Goal: Task Accomplishment & Management: Use online tool/utility

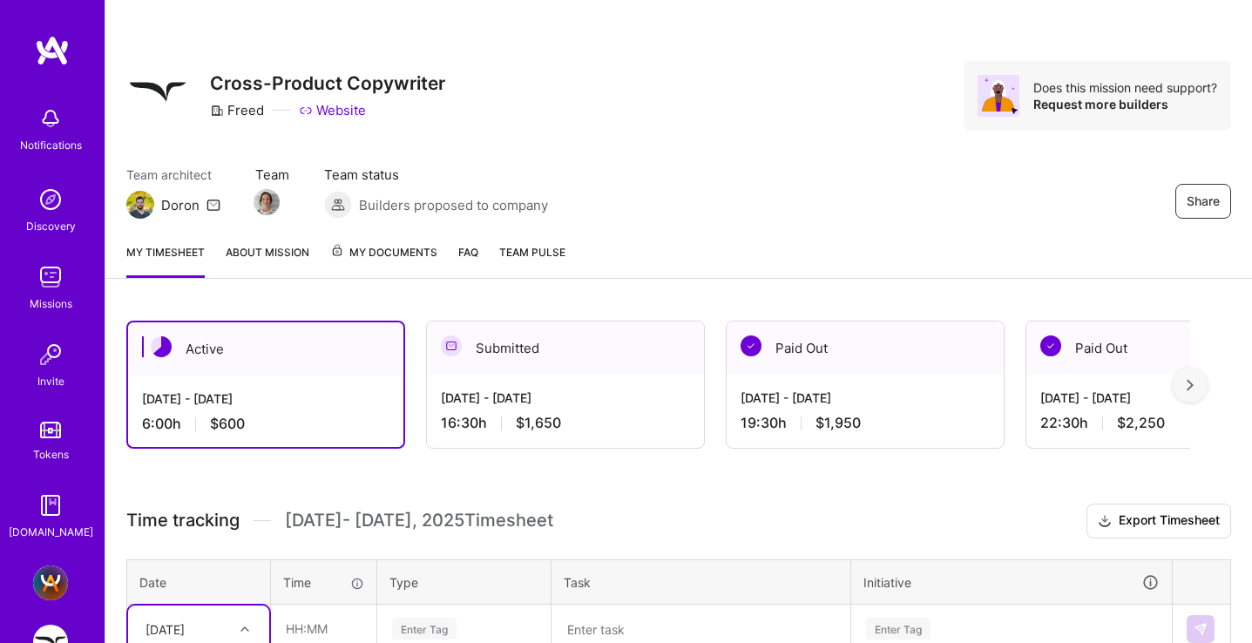
scroll to position [284, 0]
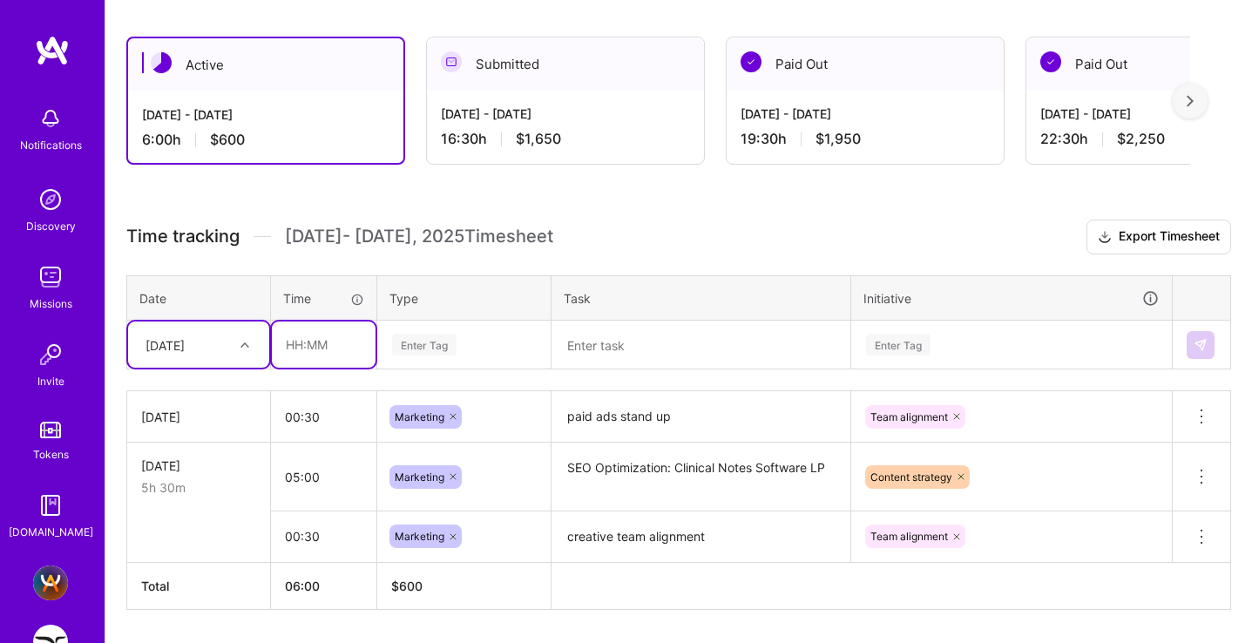
click at [320, 345] on input "text" at bounding box center [324, 345] width 104 height 46
type input "00:30"
click at [416, 346] on div "Enter Tag" at bounding box center [424, 344] width 64 height 27
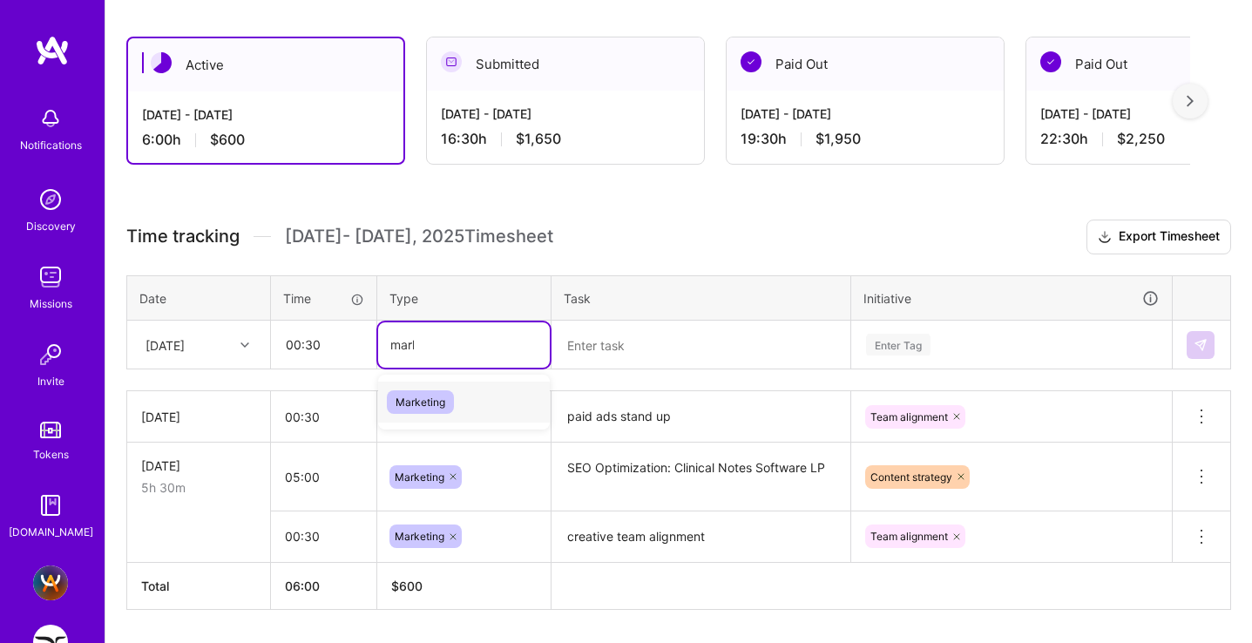
type input "marke"
click at [404, 396] on span "Marketing" at bounding box center [420, 402] width 67 height 24
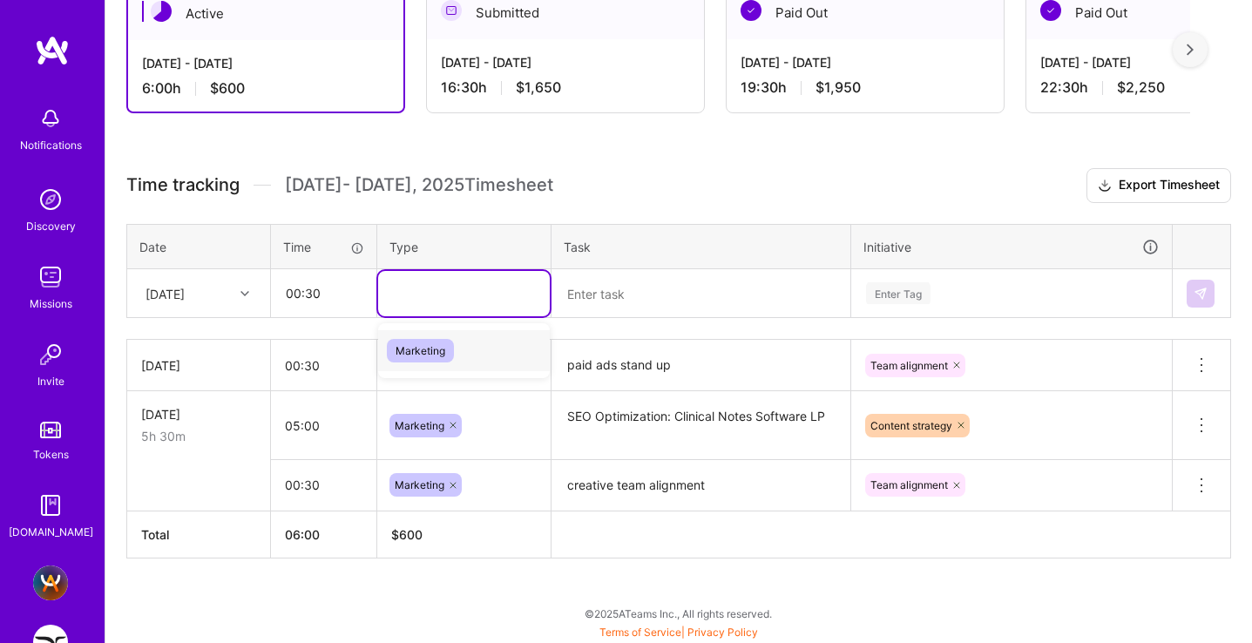
click at [404, 388] on div "Marketing" at bounding box center [463, 365] width 173 height 45
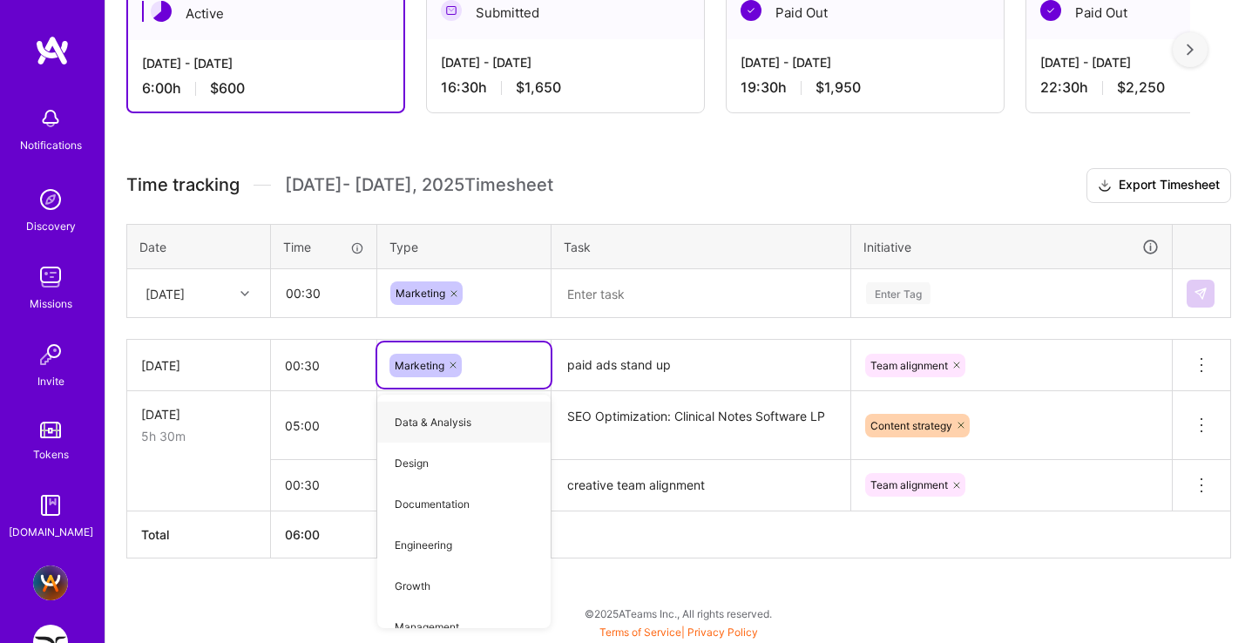
click at [578, 300] on textarea at bounding box center [700, 294] width 295 height 46
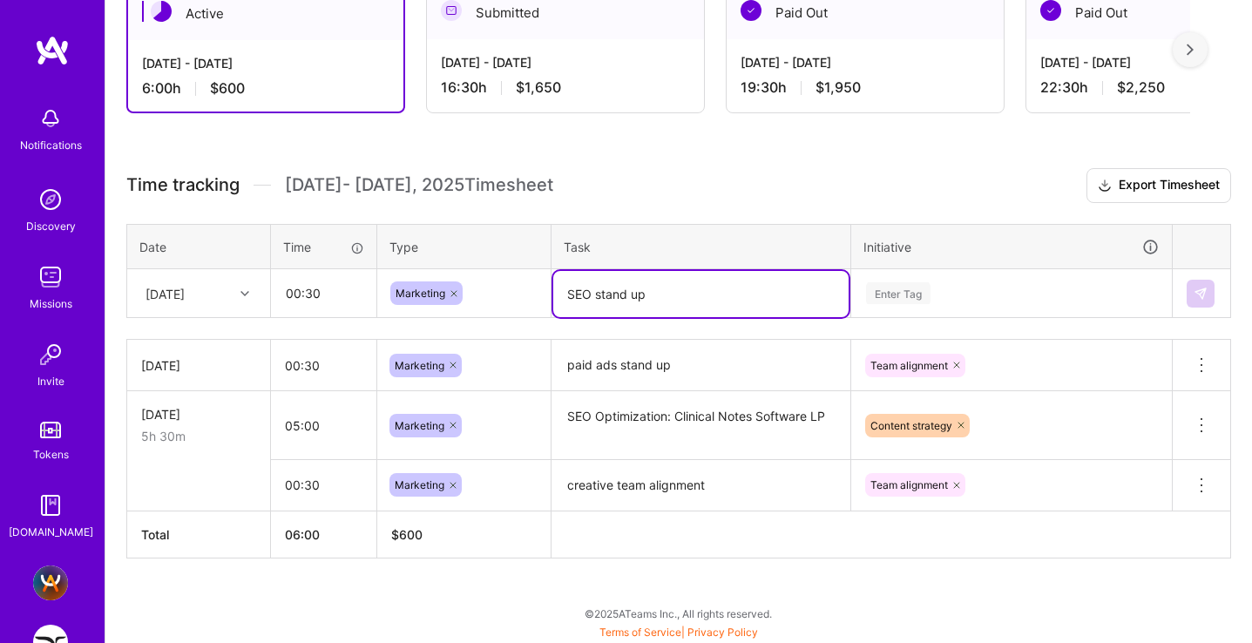
type textarea "SEO stand up"
click at [899, 284] on div "Enter Tag" at bounding box center [898, 292] width 64 height 27
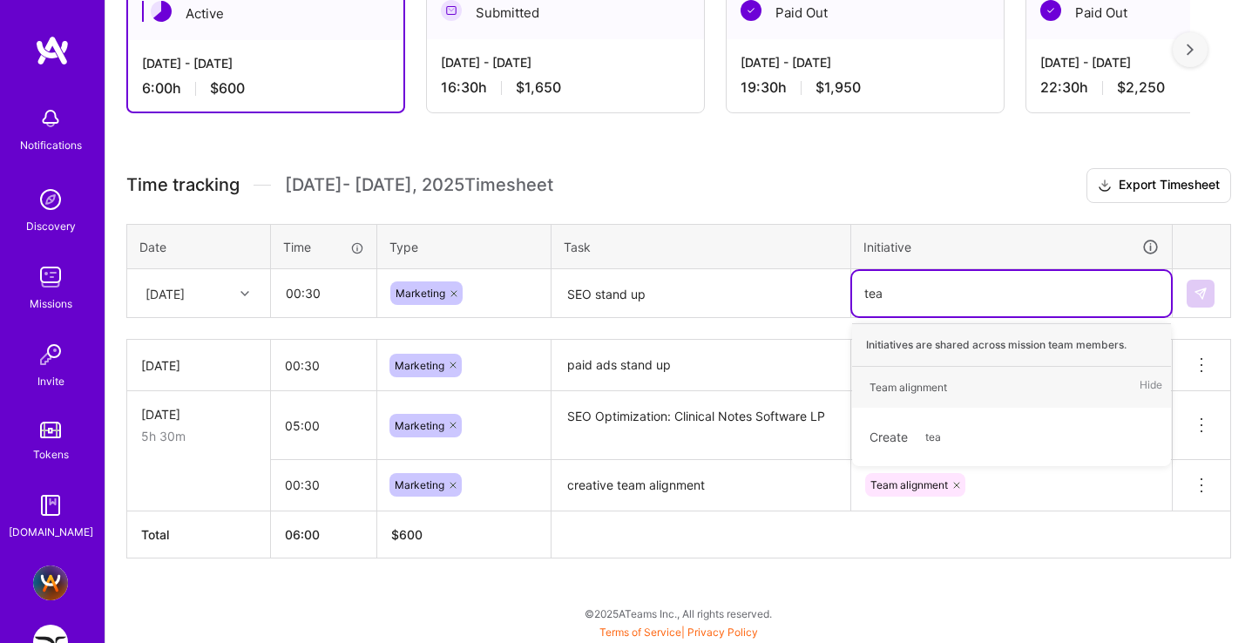
type input "team"
click at [899, 384] on div "Team alignment" at bounding box center [909, 387] width 78 height 18
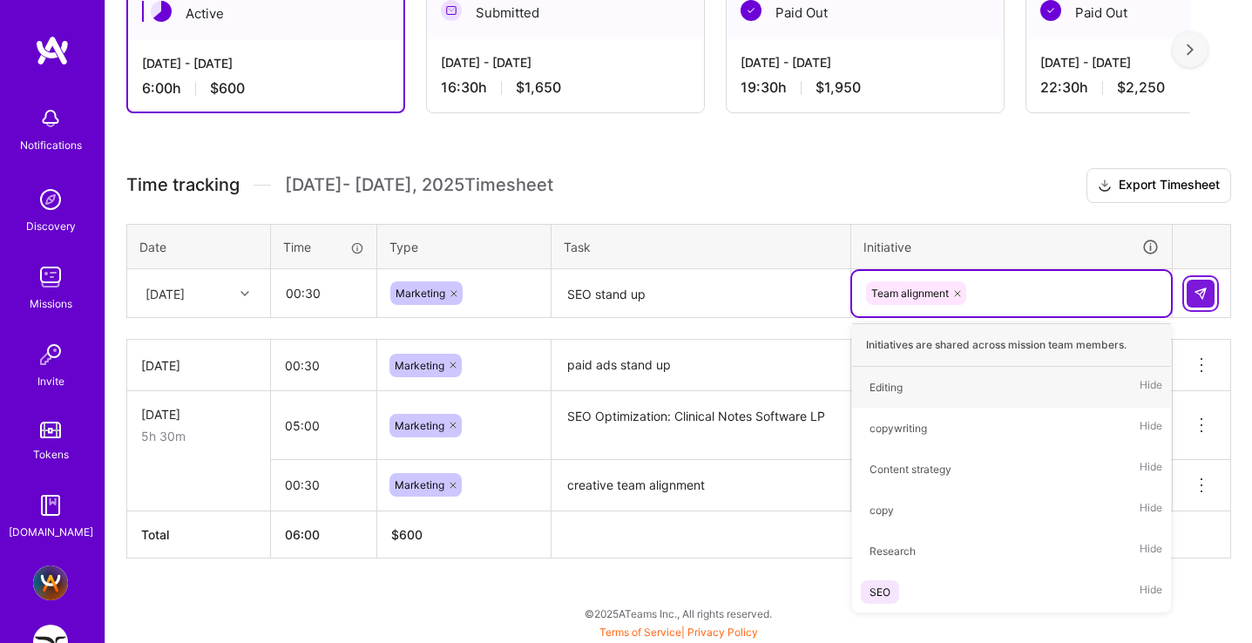
click at [1199, 293] on img at bounding box center [1201, 294] width 14 height 14
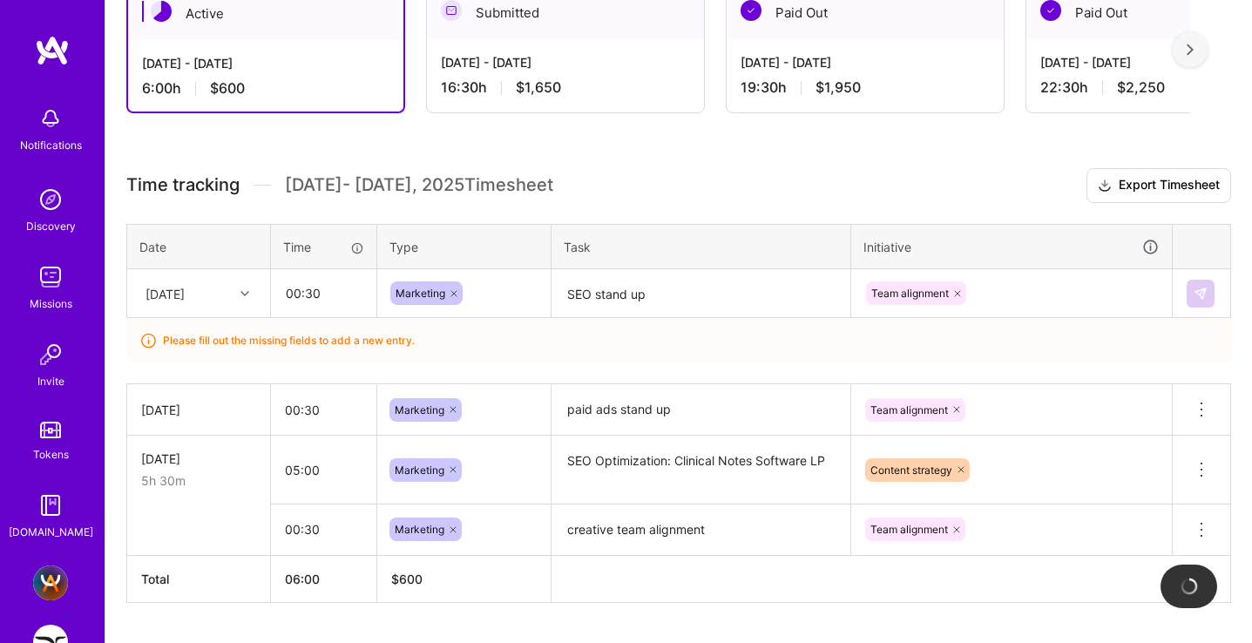
click at [707, 340] on div "Please fill out the missing fields to add a new entry." at bounding box center [678, 340] width 1105 height 44
click at [634, 269] on td "SEO stand up" at bounding box center [702, 293] width 300 height 49
click at [629, 298] on textarea "SEO stand up" at bounding box center [700, 294] width 295 height 46
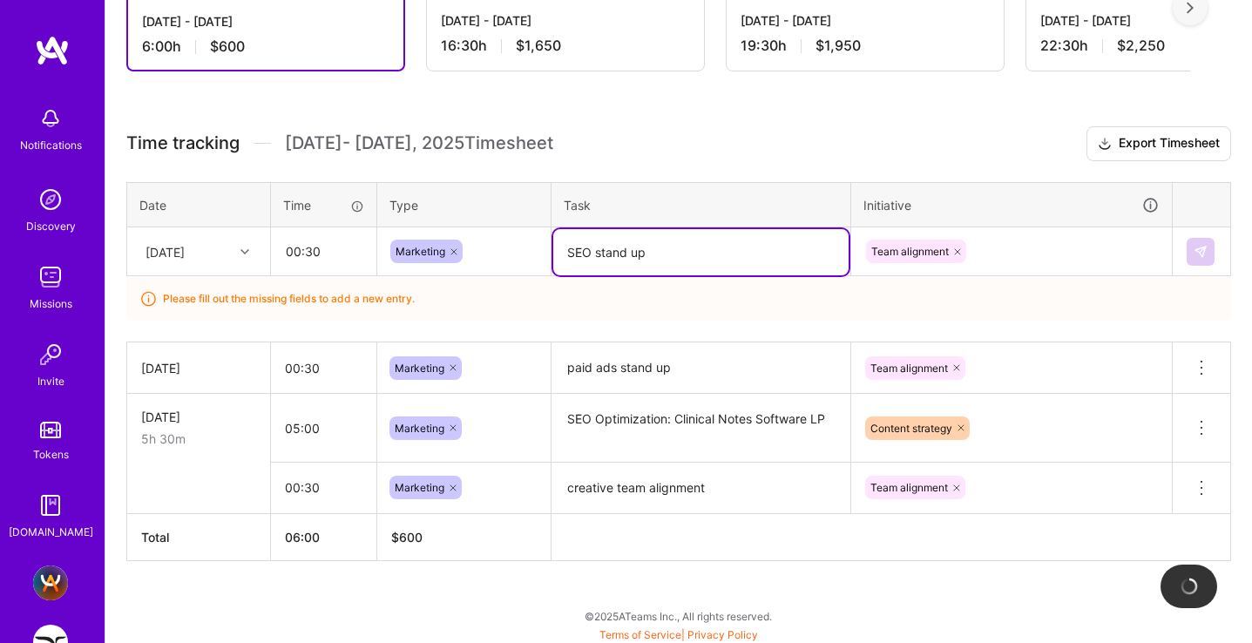
scroll to position [380, 0]
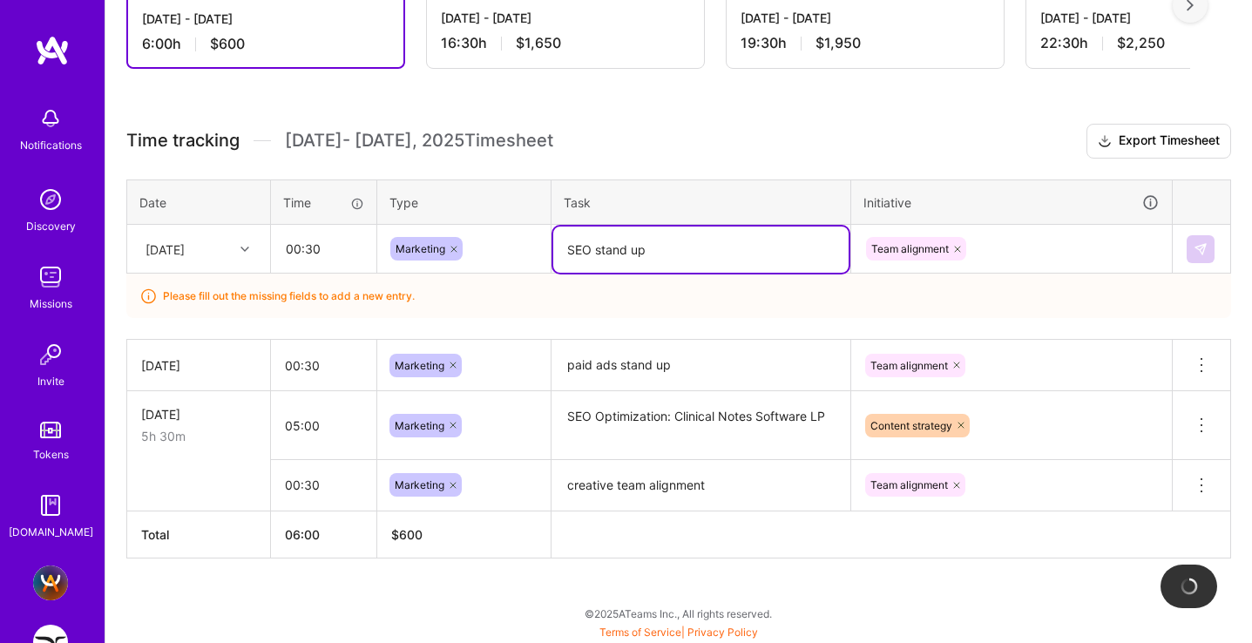
click at [593, 243] on textarea "SEO stand up" at bounding box center [700, 250] width 295 height 46
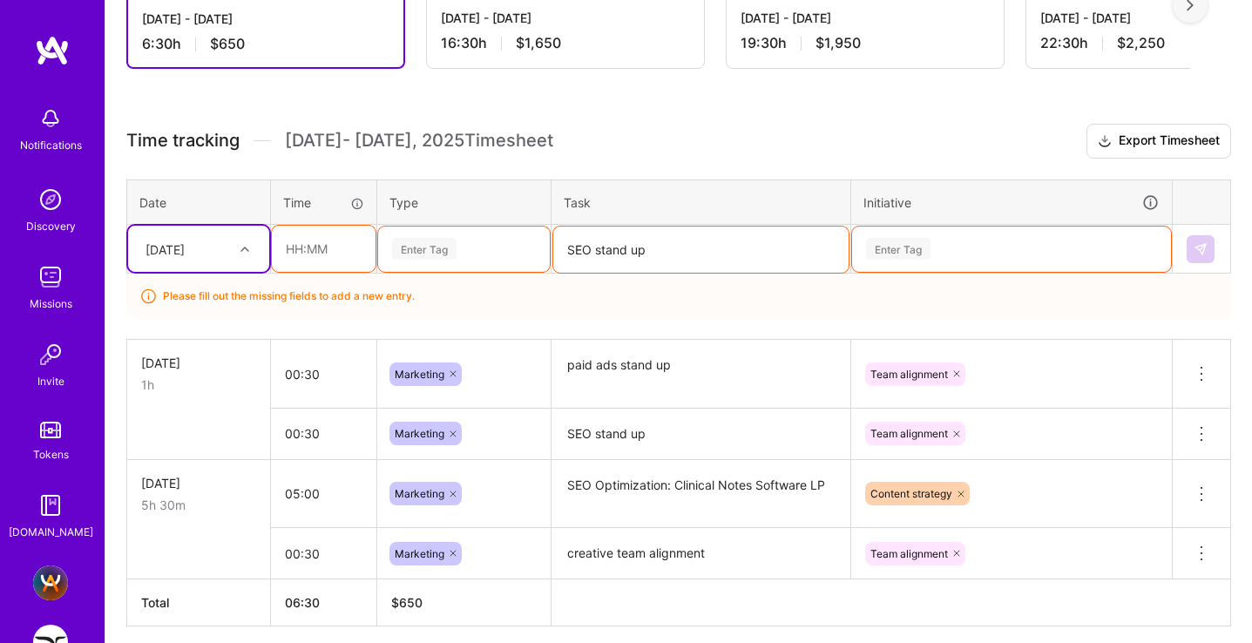
click at [777, 138] on h3 "Time tracking Sep 1 - Sep 15 , 2025 Timesheet Export Timesheet" at bounding box center [678, 141] width 1105 height 35
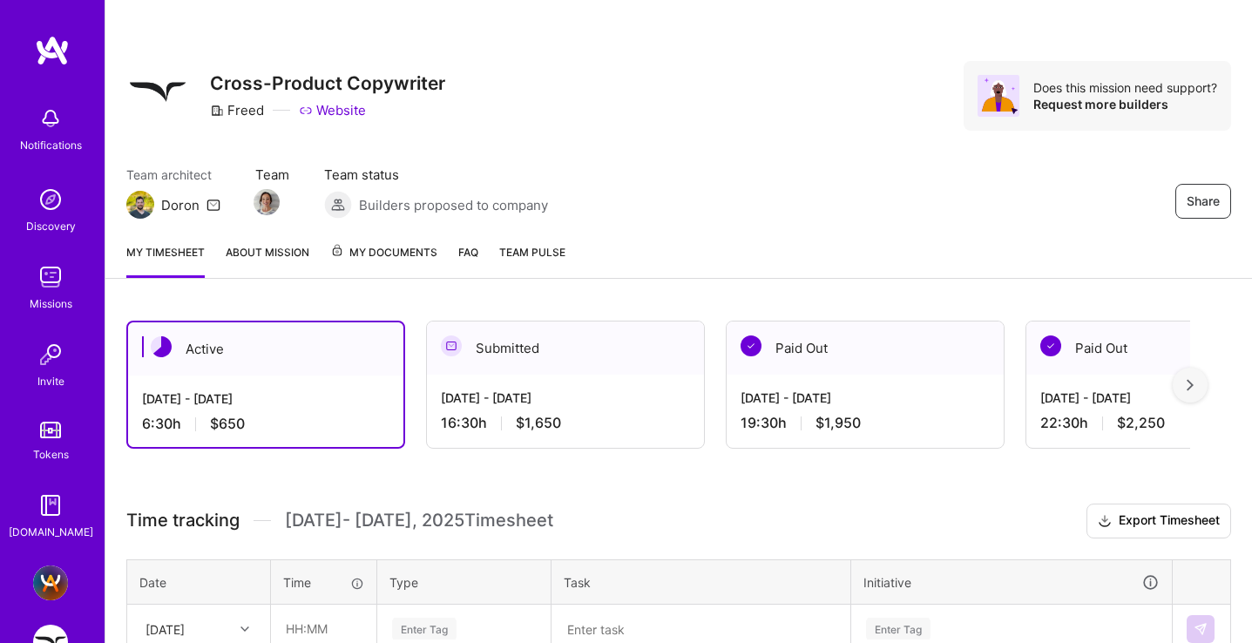
click at [231, 406] on div "[DATE] - [DATE]" at bounding box center [266, 399] width 248 height 18
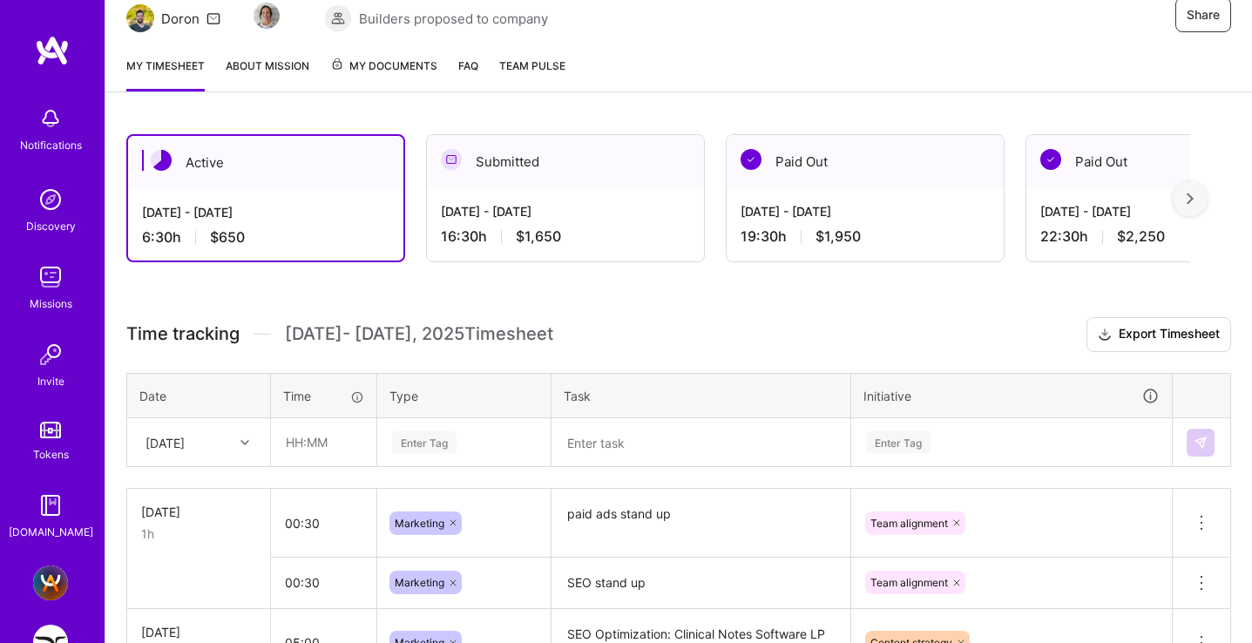
scroll to position [404, 0]
